Goal: Check status: Check status

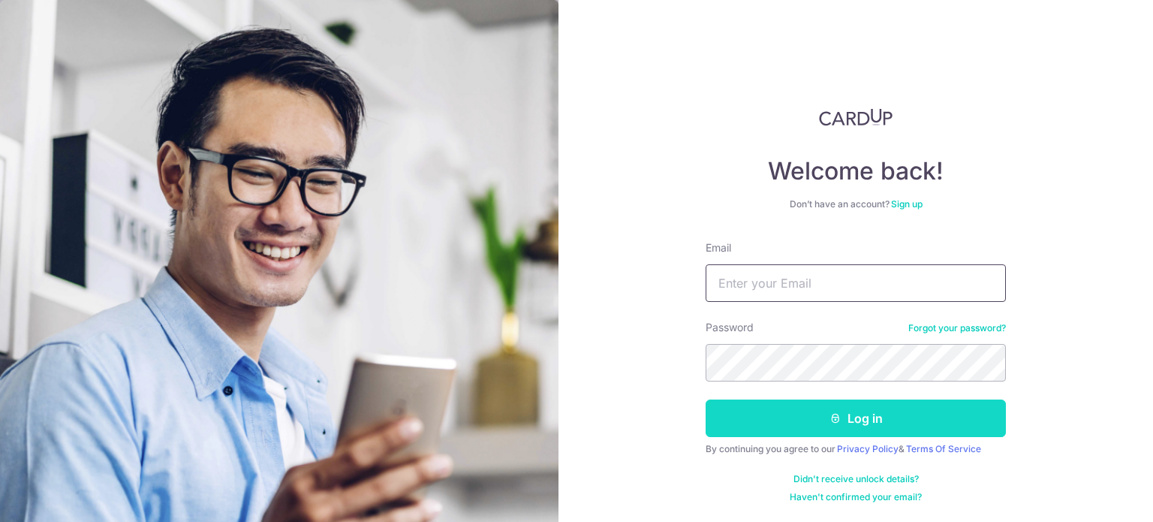
type input "khengtangjack@hotmail.com"
click at [861, 423] on button "Log in" at bounding box center [855, 418] width 300 height 38
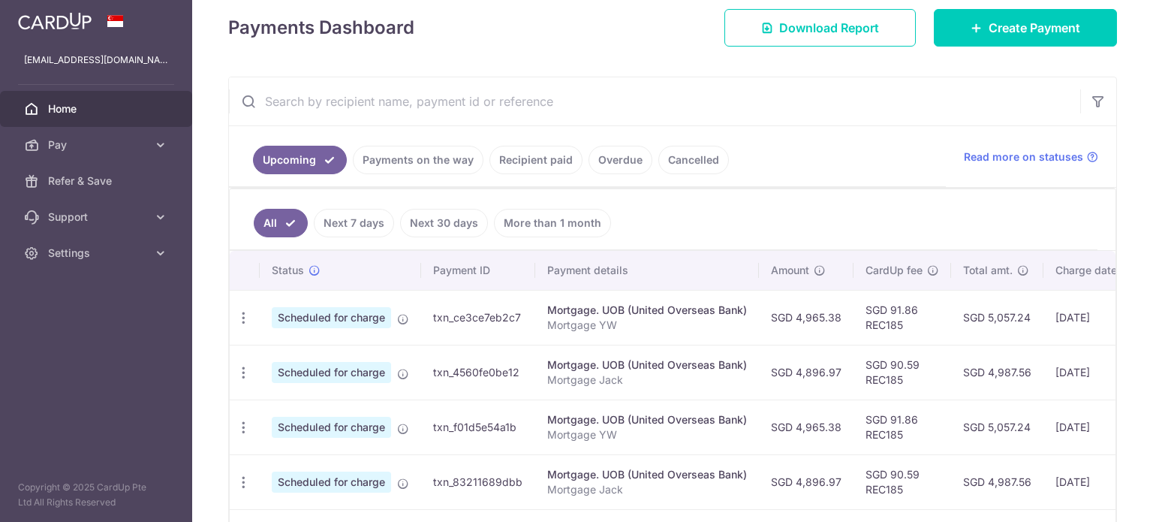
scroll to position [225, 0]
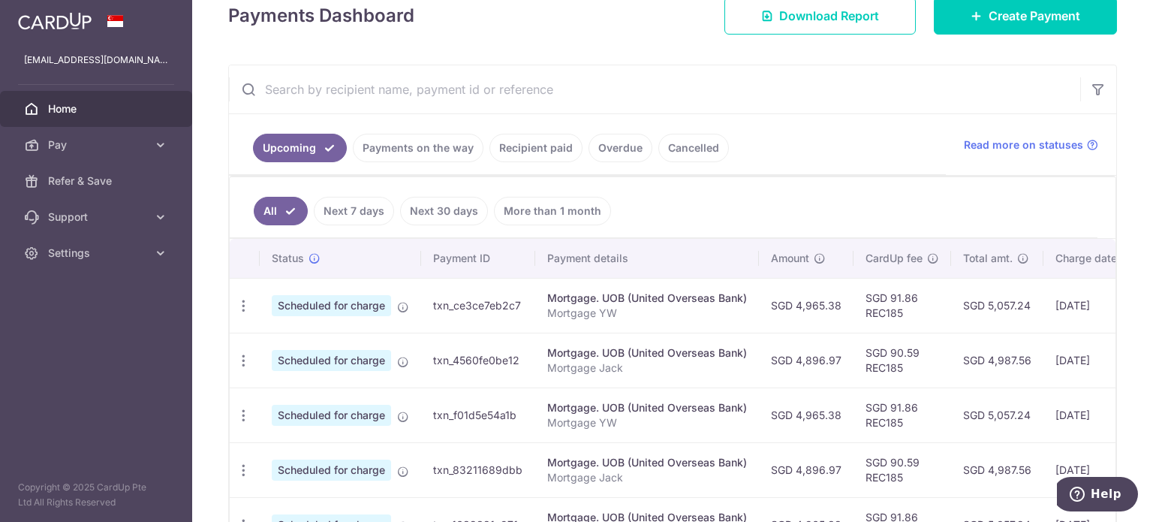
click at [545, 151] on link "Recipient paid" at bounding box center [535, 148] width 93 height 29
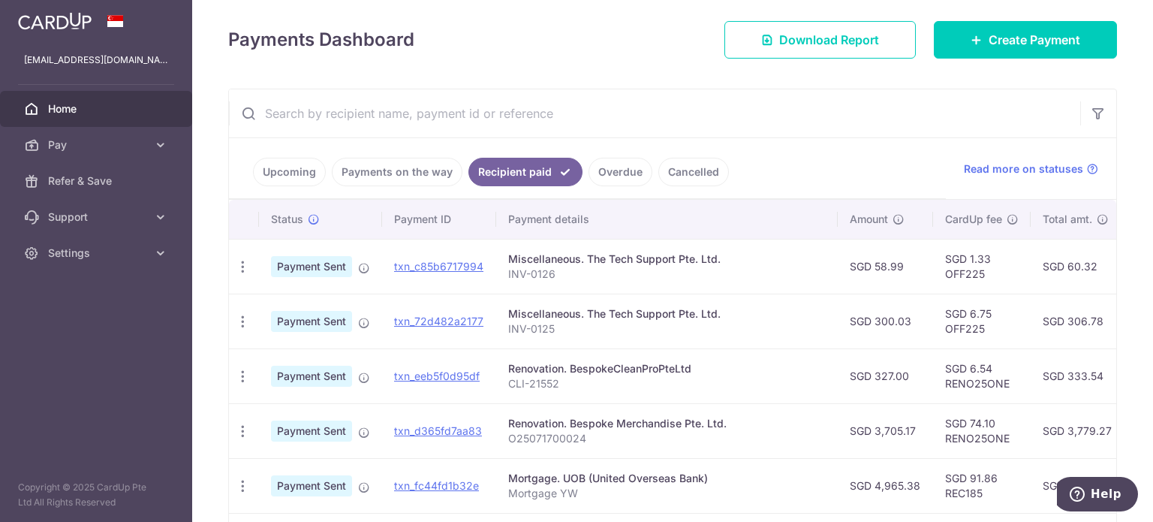
scroll to position [38, 0]
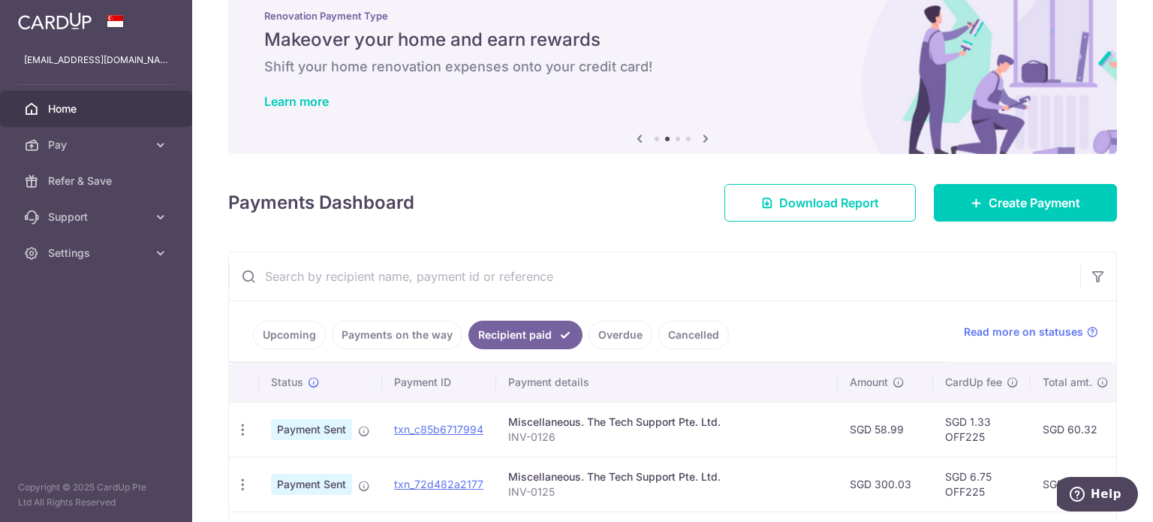
click at [408, 332] on link "Payments on the way" at bounding box center [397, 334] width 131 height 29
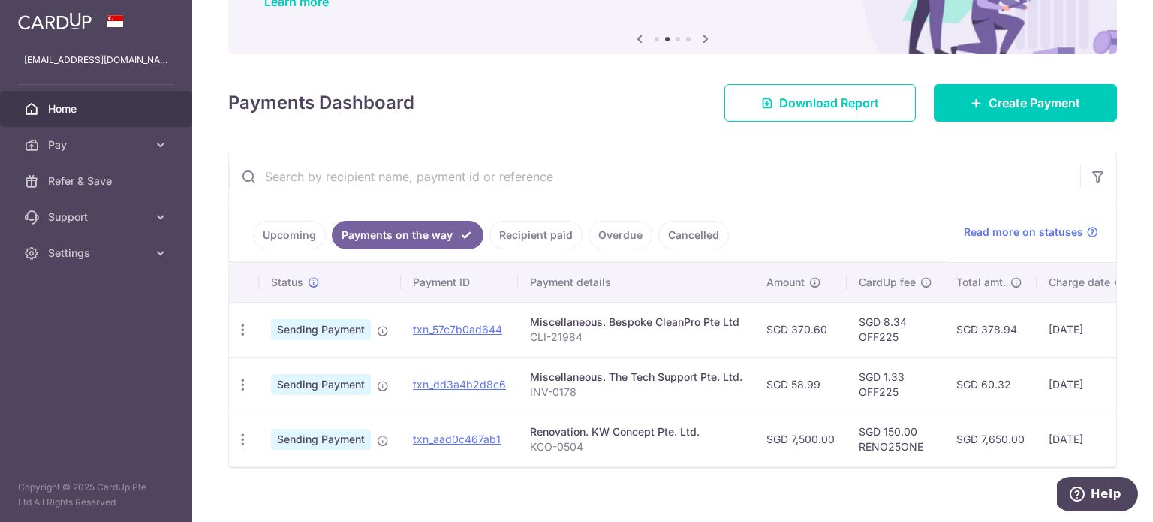
scroll to position [161, 0]
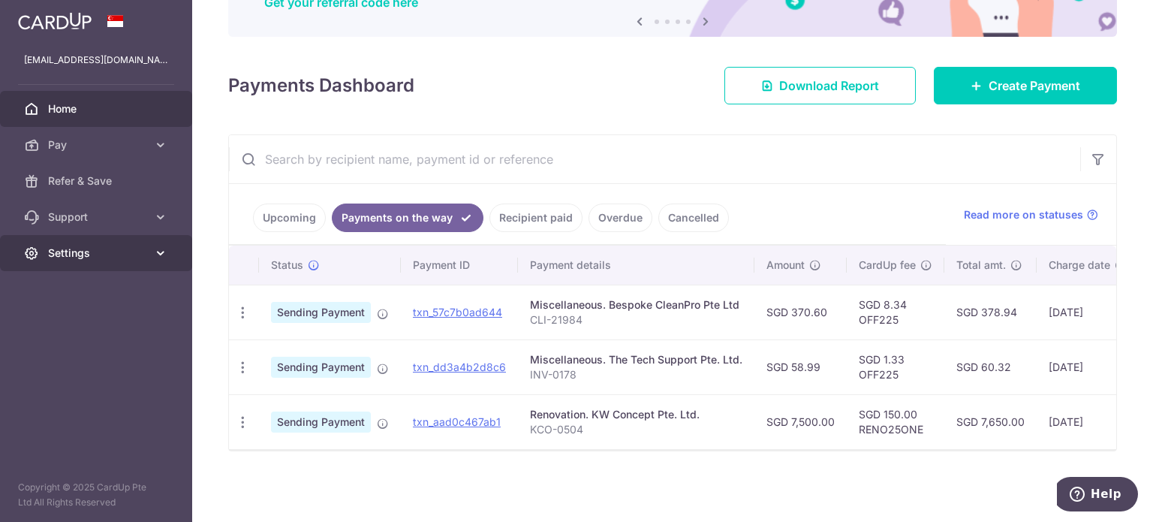
click at [105, 256] on span "Settings" at bounding box center [97, 252] width 99 height 15
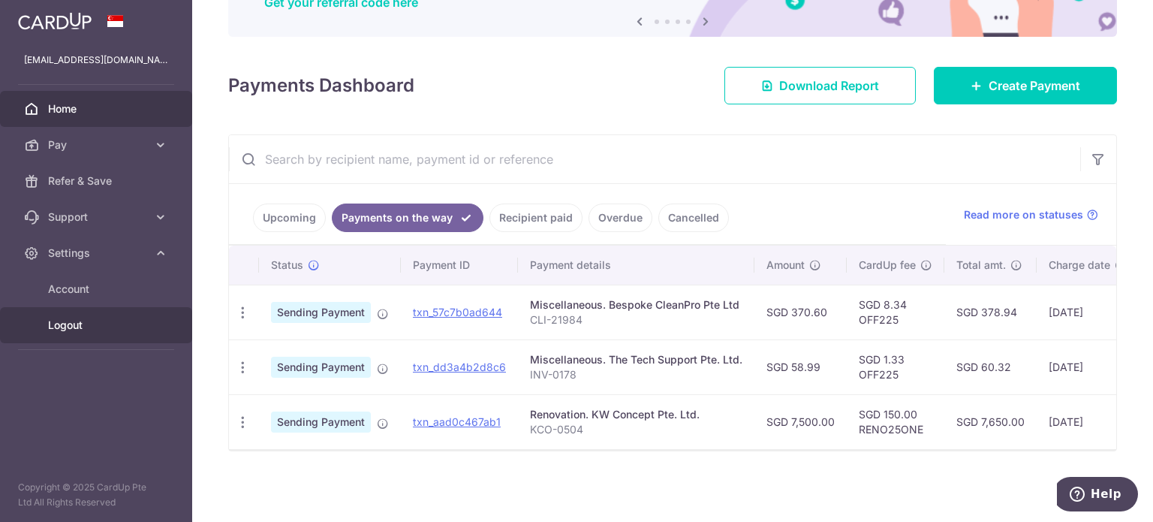
click at [80, 334] on link "Logout" at bounding box center [96, 325] width 192 height 36
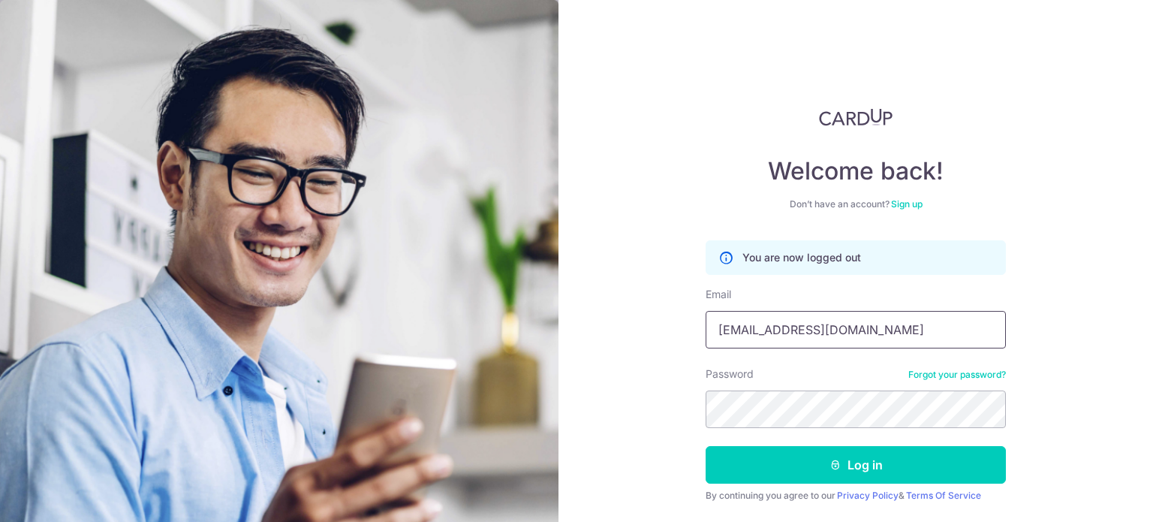
click at [863, 336] on input "khengtangjack@hotmail.com" at bounding box center [855, 330] width 300 height 38
type input "[EMAIL_ADDRESS][DOMAIN_NAME]"
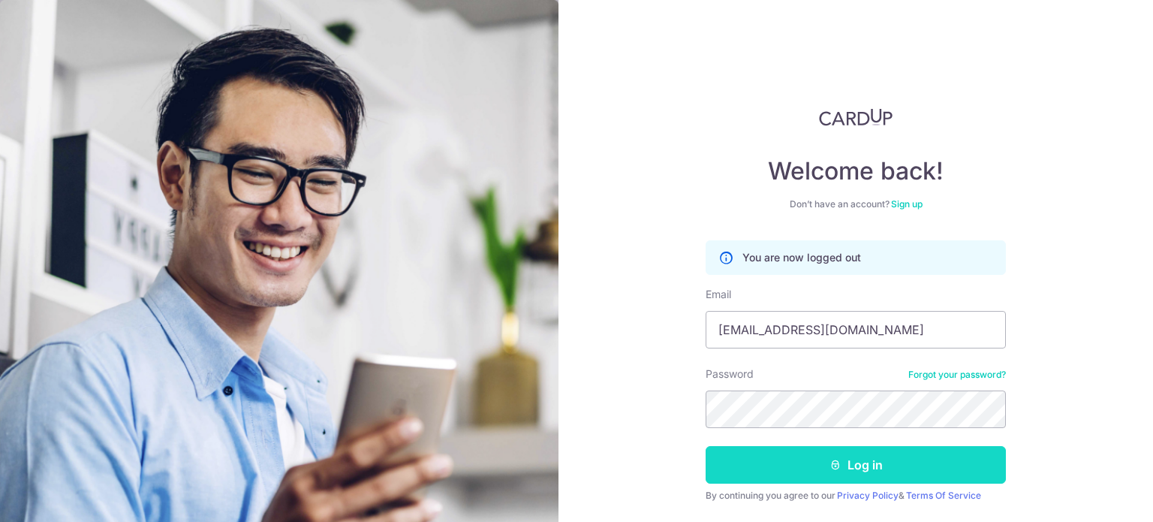
click at [711, 458] on button "Log in" at bounding box center [855, 465] width 300 height 38
